Goal: Information Seeking & Learning: Find specific fact

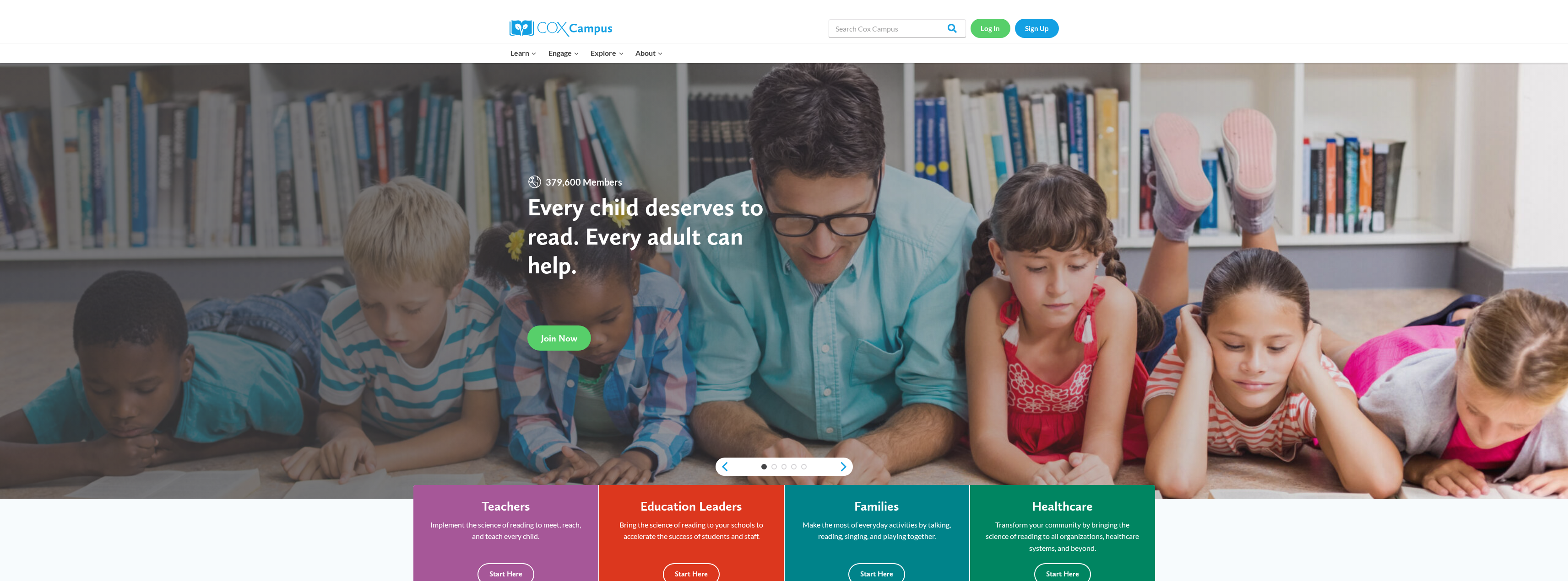
click at [431, 31] on link "Log In" at bounding box center [990, 28] width 40 height 19
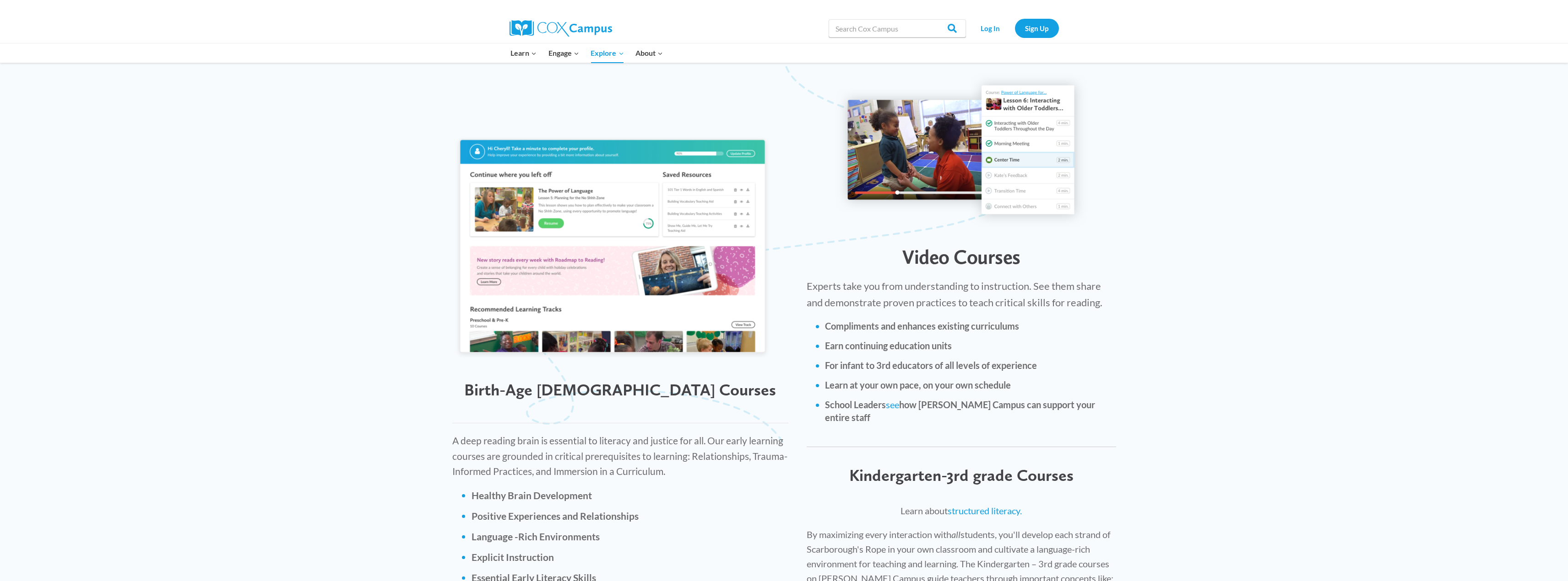
scroll to position [778, 0]
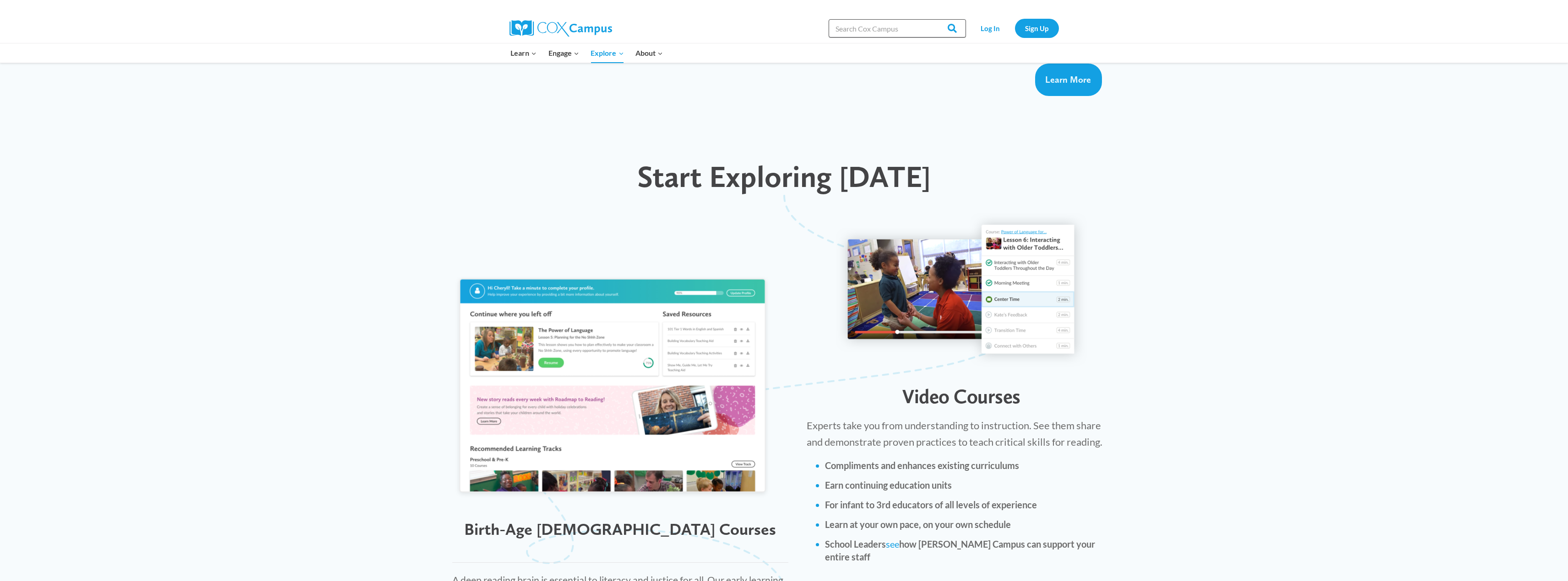
click at [856, 32] on input "Search in [URL][DOMAIN_NAME]" at bounding box center [897, 28] width 138 height 18
type input "School district of [GEOGRAPHIC_DATA]"
click at [951, 24] on input "Search" at bounding box center [947, 28] width 35 height 18
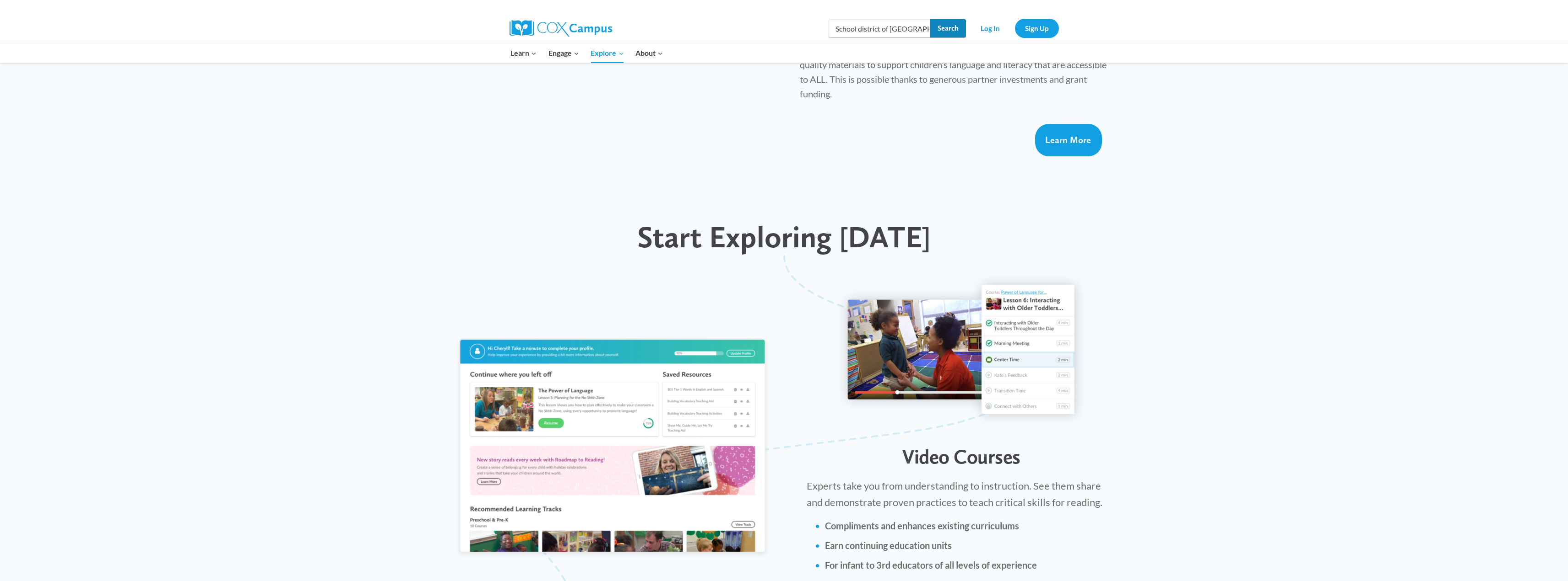
scroll to position [634, 0]
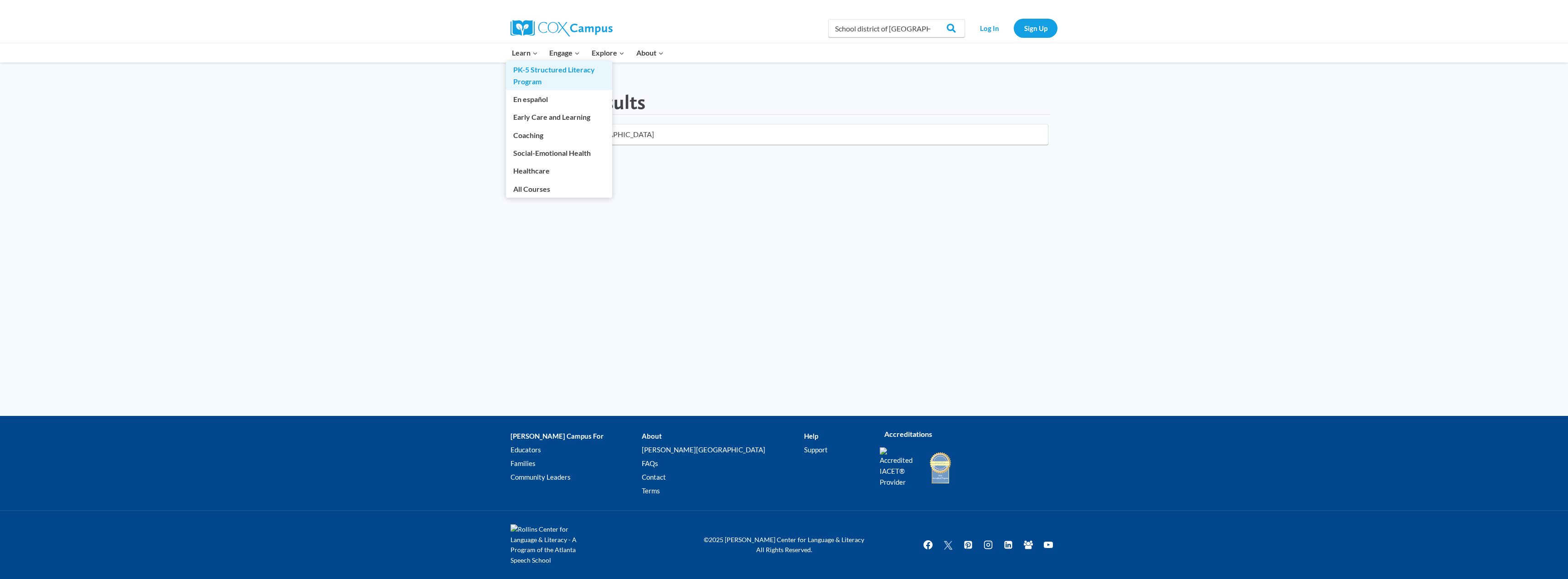
click at [540, 71] on link "PK-5 Structured Literacy Program" at bounding box center [559, 75] width 107 height 29
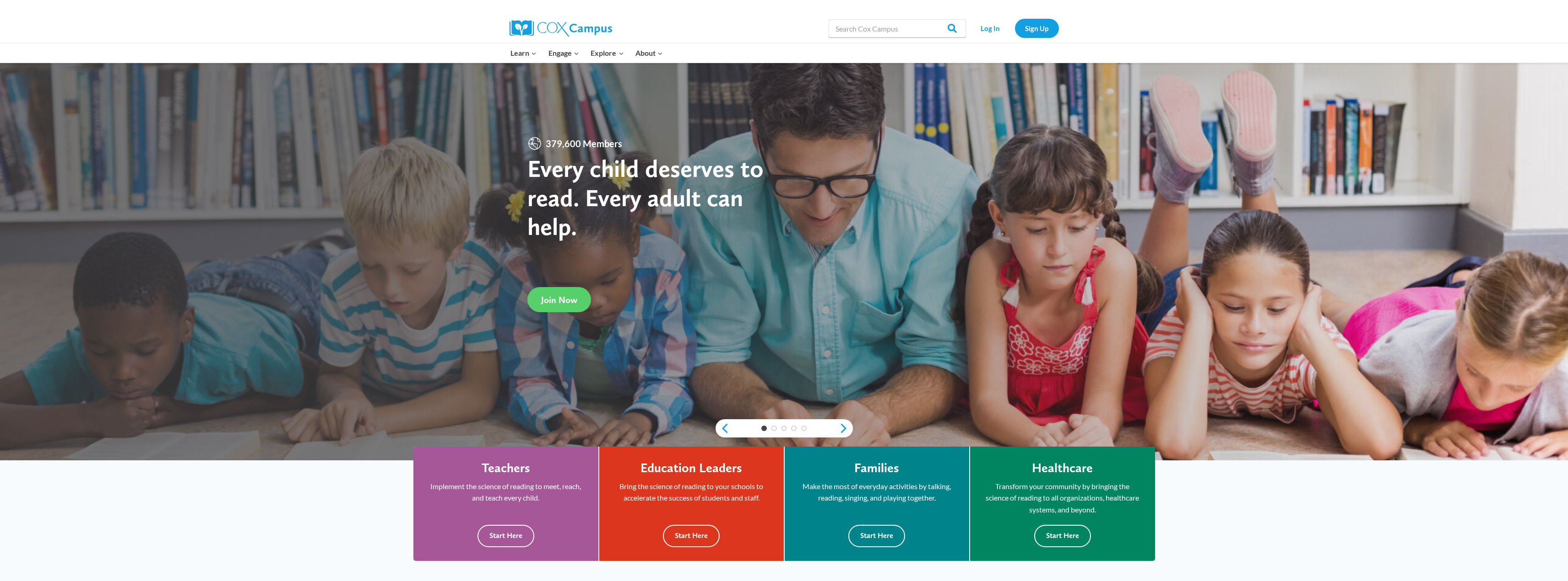
scroll to position [91, 0]
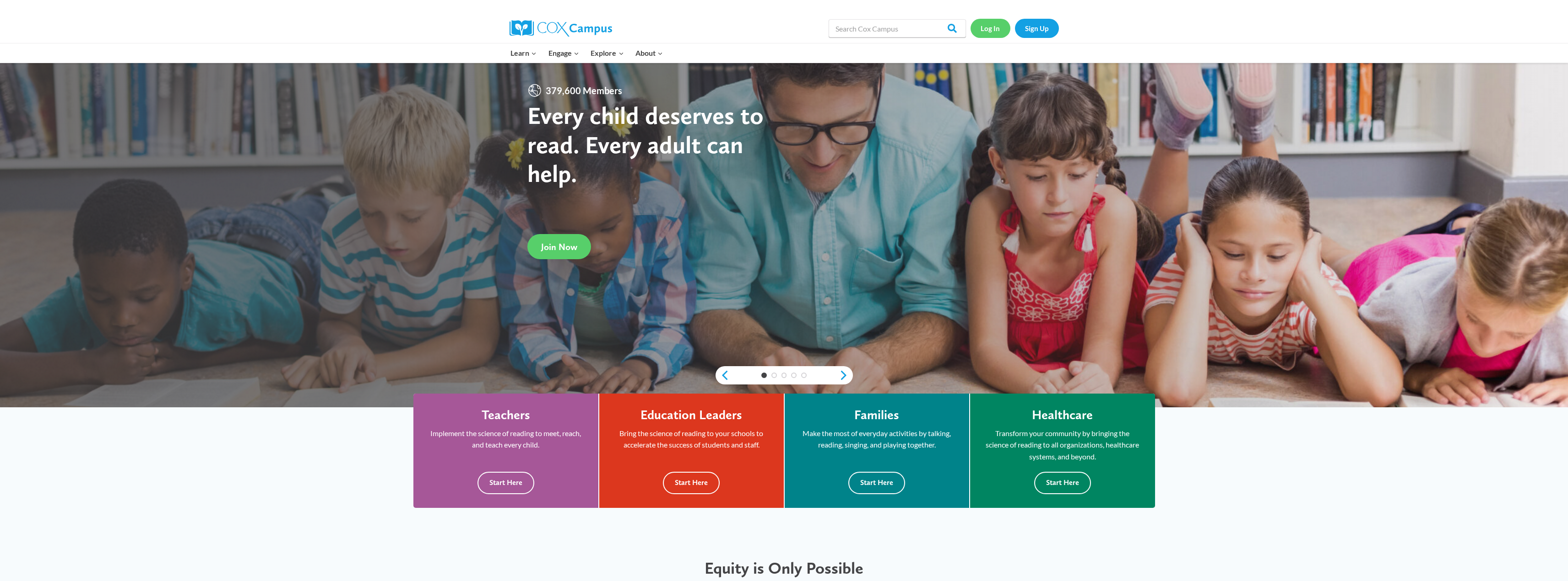
click at [986, 27] on link "Log In" at bounding box center [990, 28] width 40 height 19
